Goal: Task Accomplishment & Management: Complete application form

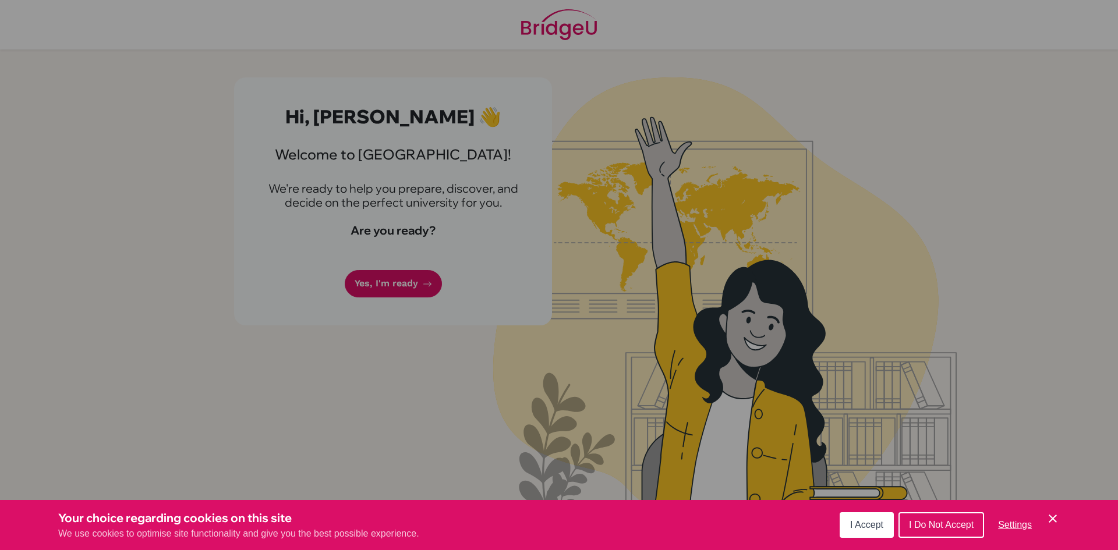
click at [871, 518] on button "I Accept" at bounding box center [867, 525] width 54 height 26
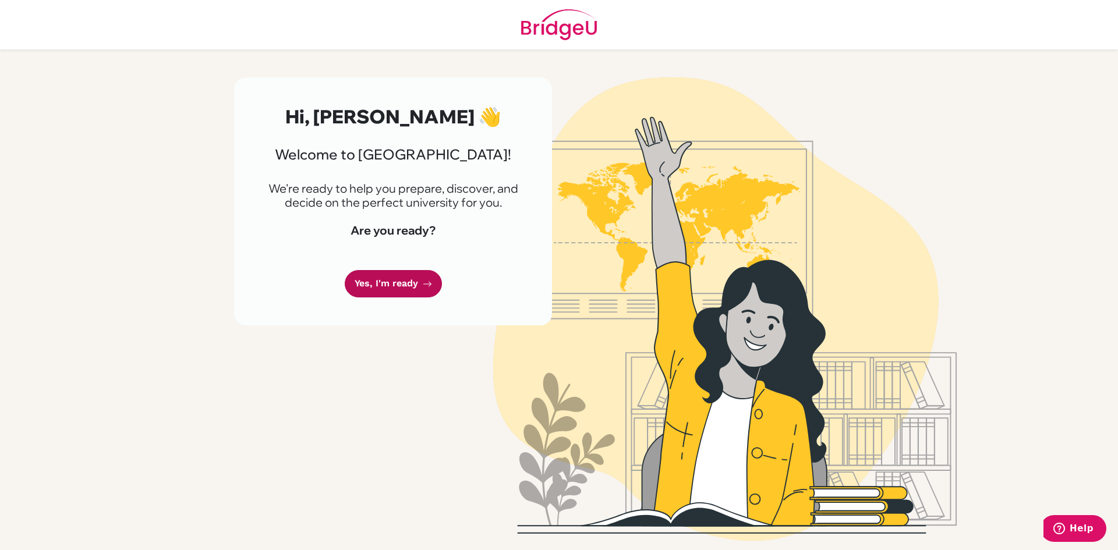
click at [420, 286] on link "Yes, I'm ready" at bounding box center [393, 283] width 97 height 27
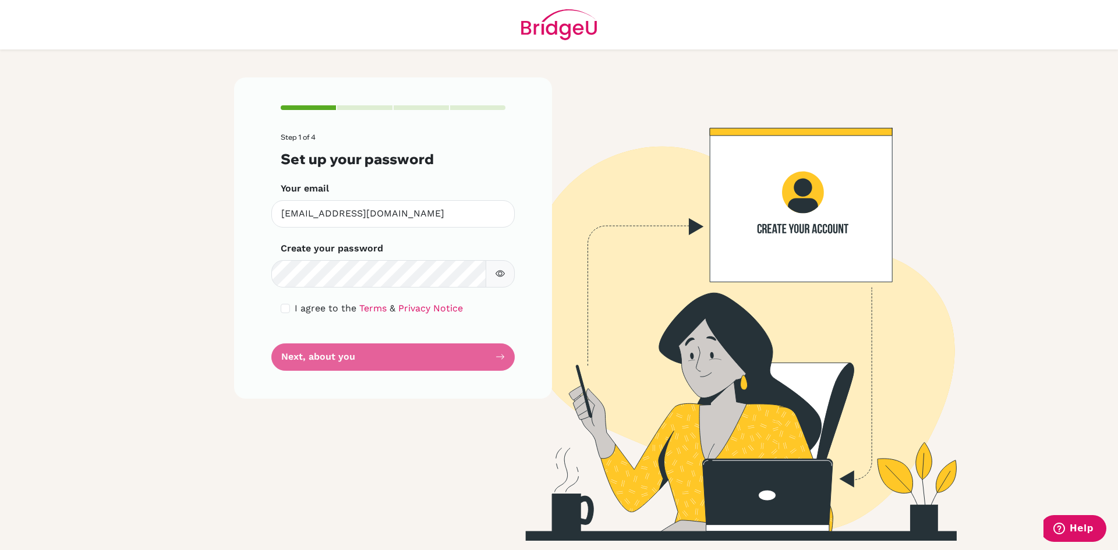
click at [501, 266] on button "button" at bounding box center [500, 273] width 29 height 27
click at [451, 355] on form "Step 1 of 4 Set up your password Your email rhearose10@trins.org Invalid email …" at bounding box center [393, 252] width 225 height 238
click at [281, 310] on input "checkbox" at bounding box center [285, 308] width 9 height 9
checkbox input "true"
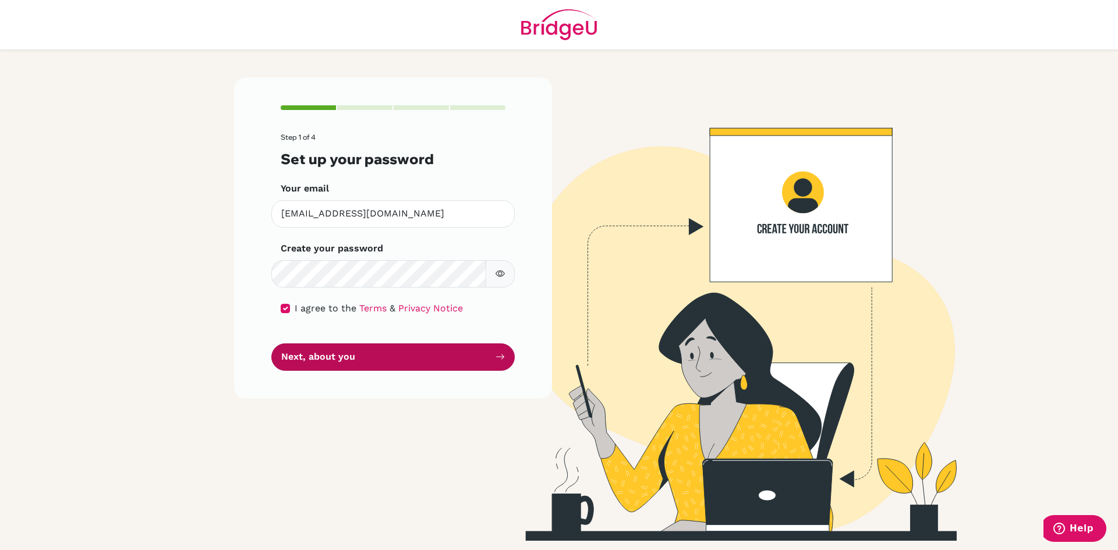
click at [372, 349] on button "Next, about you" at bounding box center [392, 357] width 243 height 27
